Goal: Find specific page/section

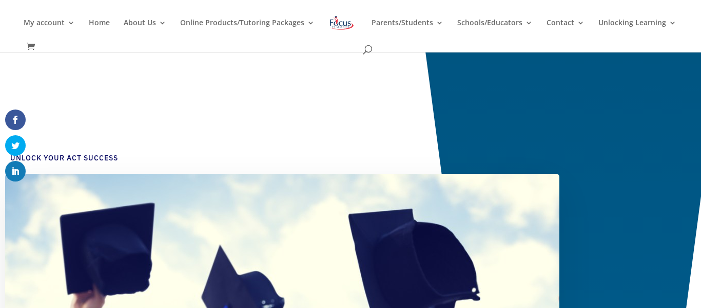
scroll to position [65, 0]
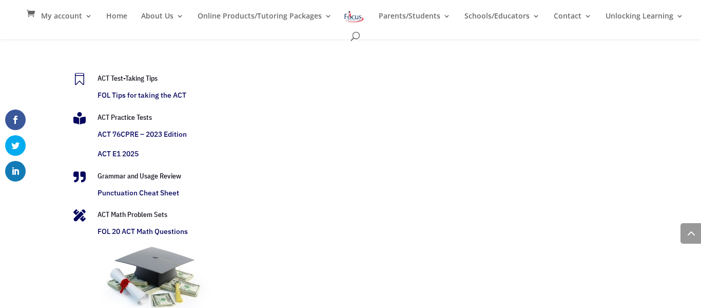
click at [128, 153] on link "ACT E1 2025" at bounding box center [118, 153] width 41 height 9
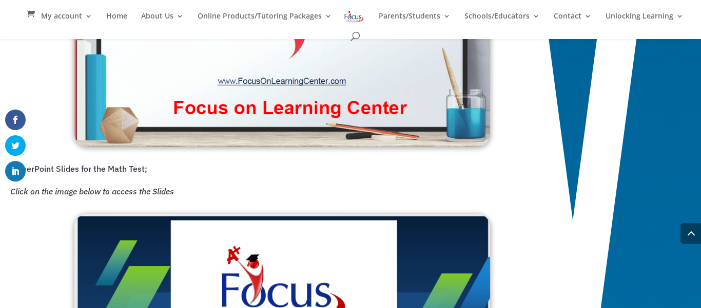
scroll to position [931, 0]
